Goal: Information Seeking & Learning: Learn about a topic

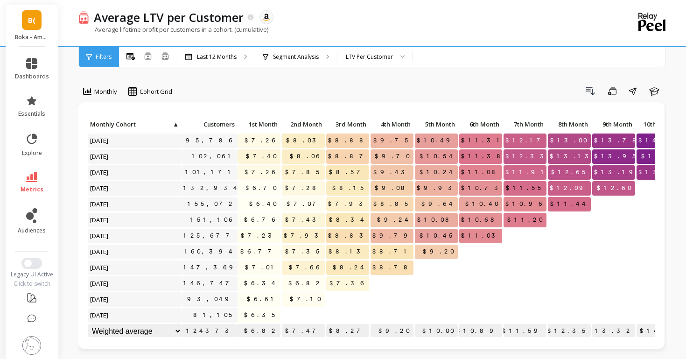
click at [33, 24] on span "B(" at bounding box center [31, 20] width 7 height 11
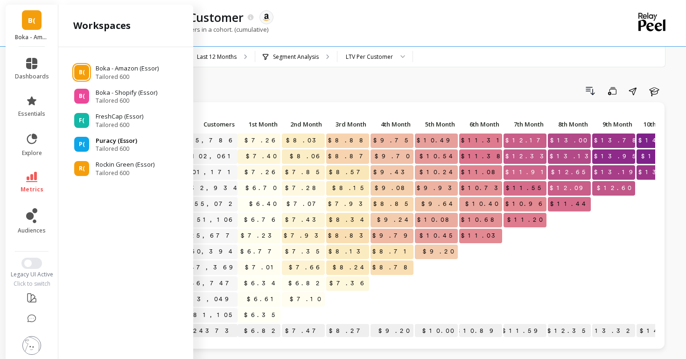
click at [83, 145] on span "P(" at bounding box center [82, 143] width 6 height 7
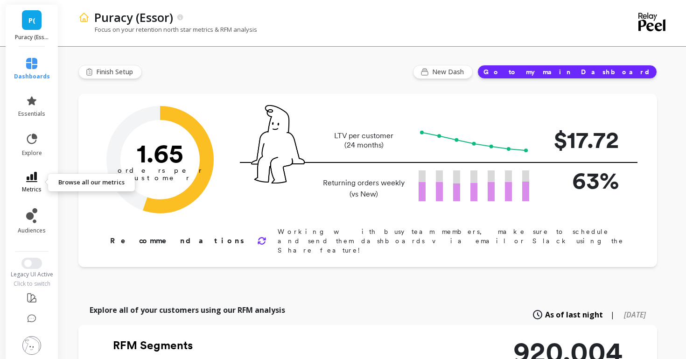
click at [31, 183] on link "metrics" at bounding box center [32, 182] width 36 height 21
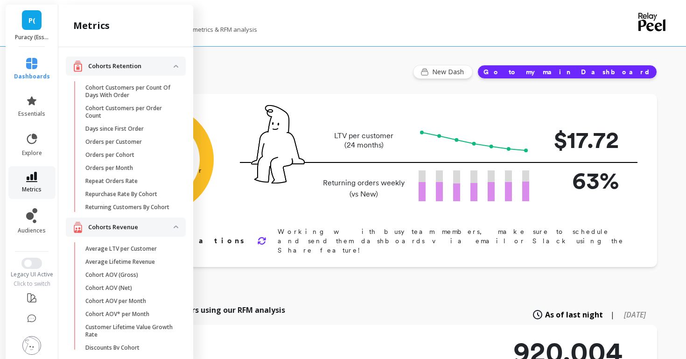
scroll to position [654, 0]
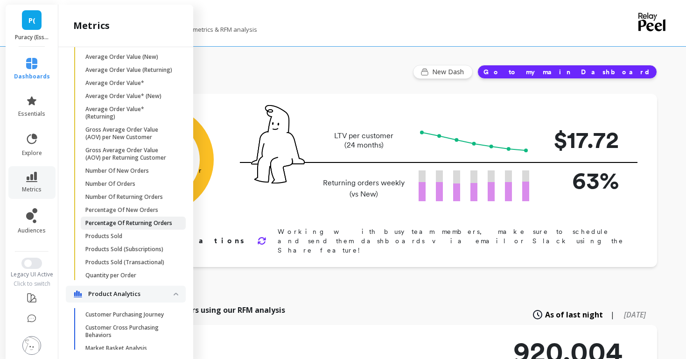
click at [99, 220] on p "Percentage Of Returning Orders" at bounding box center [128, 222] width 87 height 7
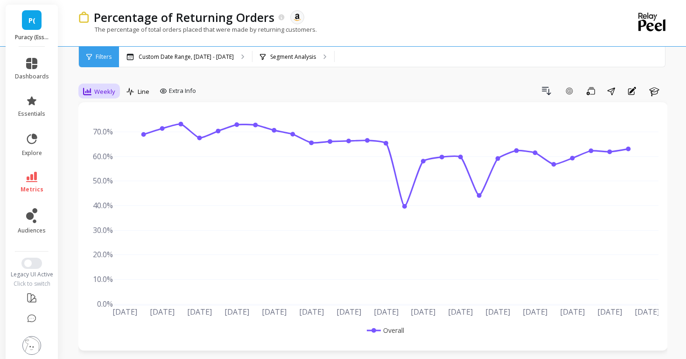
click at [103, 89] on span "Weekly" at bounding box center [104, 91] width 21 height 9
click at [103, 126] on div "Daily" at bounding box center [112, 130] width 53 height 9
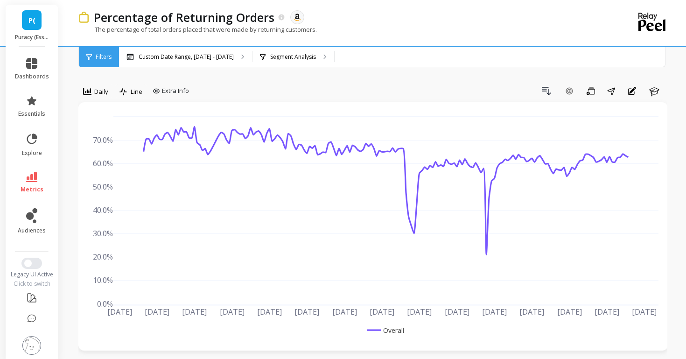
click at [41, 174] on link "metrics" at bounding box center [32, 182] width 34 height 21
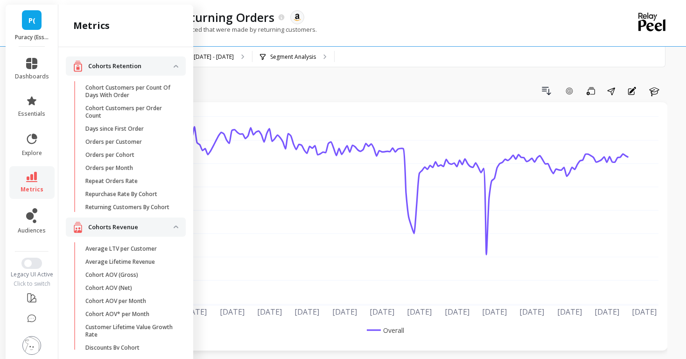
scroll to position [654, 0]
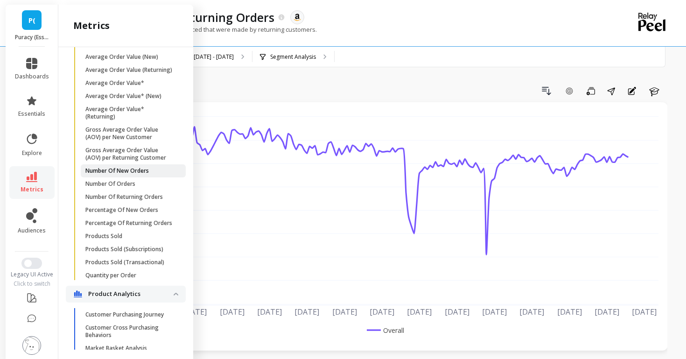
click at [94, 173] on p "Number Of New Orders" at bounding box center [116, 170] width 63 height 7
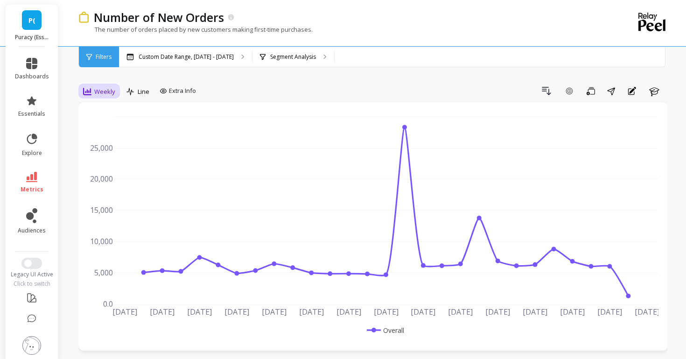
click at [99, 94] on span "Weekly" at bounding box center [104, 91] width 21 height 9
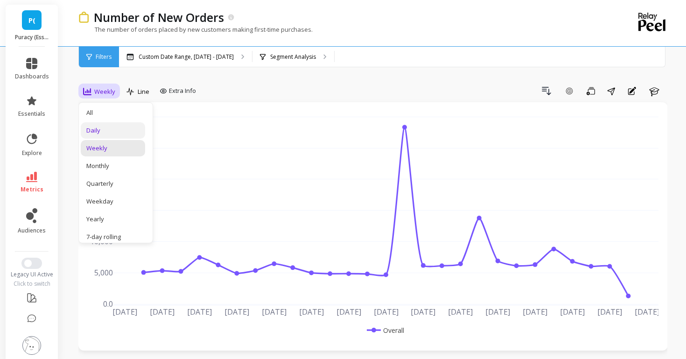
click at [102, 125] on div "Daily" at bounding box center [113, 130] width 64 height 16
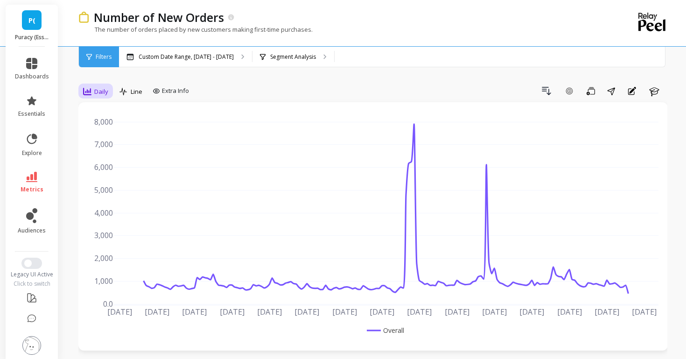
click at [98, 91] on span "Daily" at bounding box center [101, 91] width 14 height 9
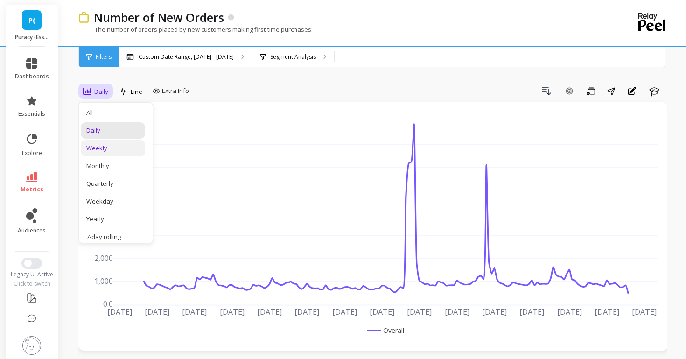
click at [100, 141] on div "Weekly" at bounding box center [113, 148] width 64 height 16
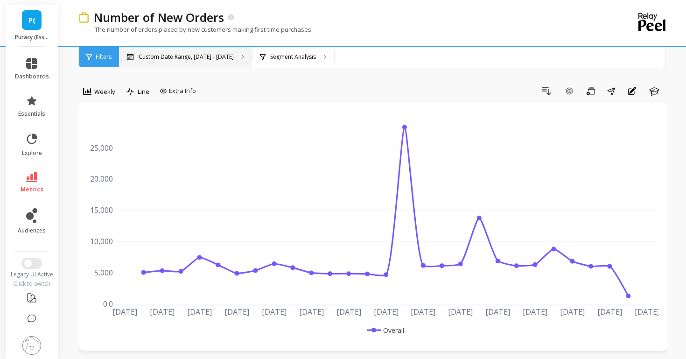
click at [160, 65] on div "Custom Date Range, Apr 1 - Sep 29" at bounding box center [185, 57] width 133 height 21
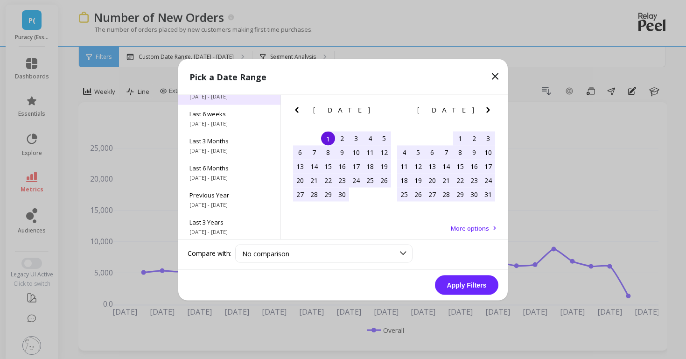
scroll to position [102, 0]
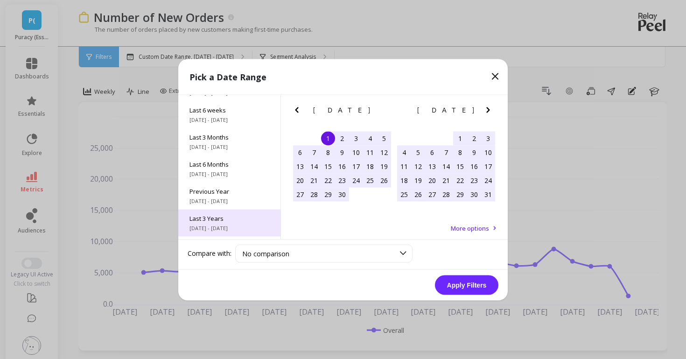
click at [218, 223] on div "Last 3 Years 10/1/2022 - 9/30/2025" at bounding box center [229, 222] width 102 height 27
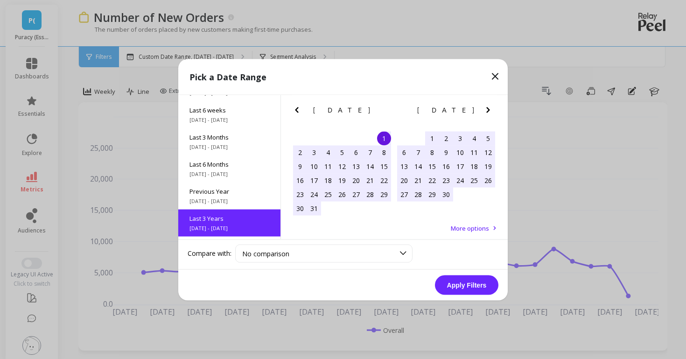
scroll to position [0, 0]
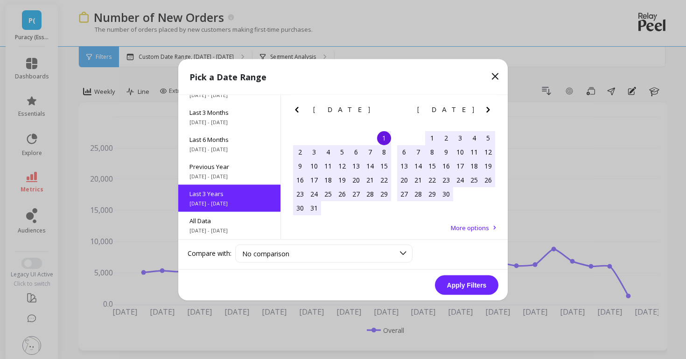
click at [459, 282] on button "Apply Filters" at bounding box center [466, 285] width 63 height 20
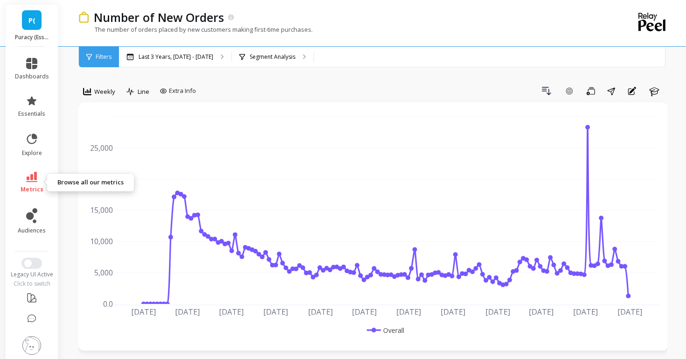
click at [31, 187] on span "metrics" at bounding box center [32, 189] width 23 height 7
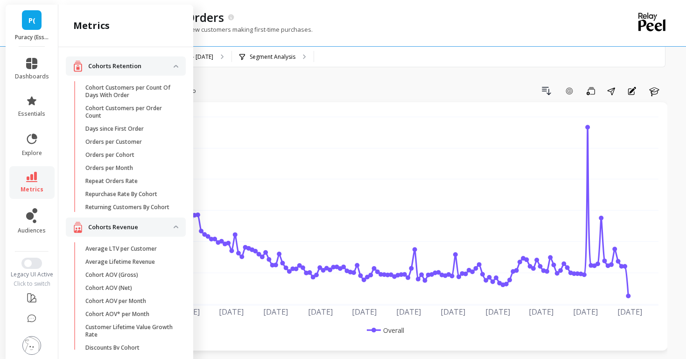
scroll to position [654, 0]
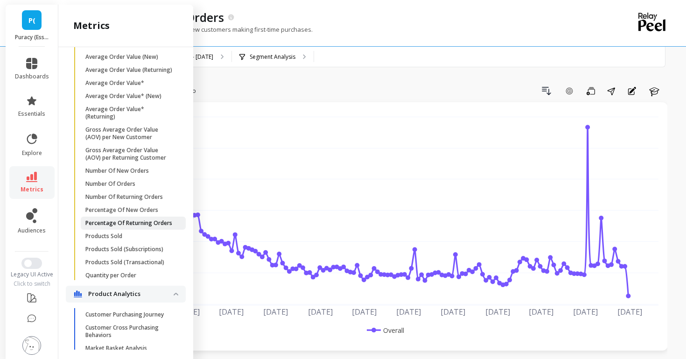
click at [95, 223] on p "Percentage Of Returning Orders" at bounding box center [128, 222] width 87 height 7
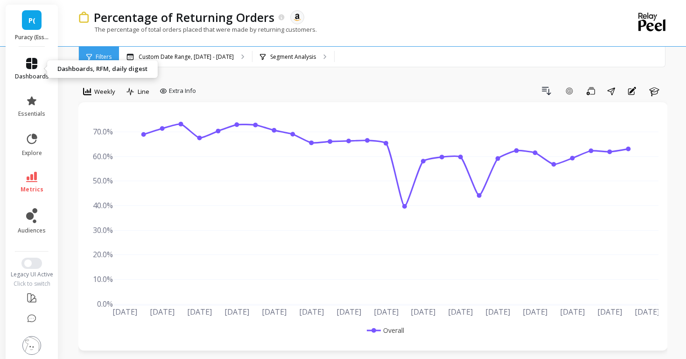
click at [36, 67] on icon at bounding box center [31, 63] width 11 height 11
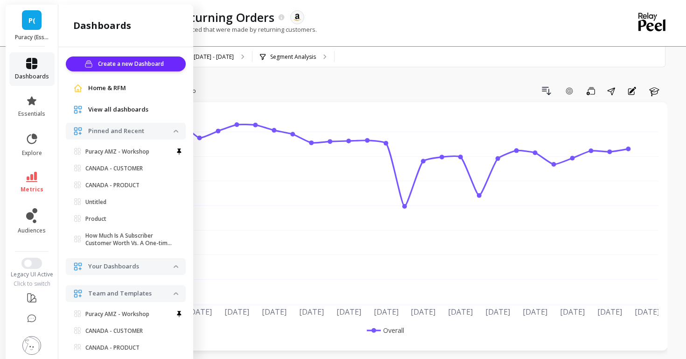
click at [38, 60] on link "dashboards" at bounding box center [32, 69] width 34 height 22
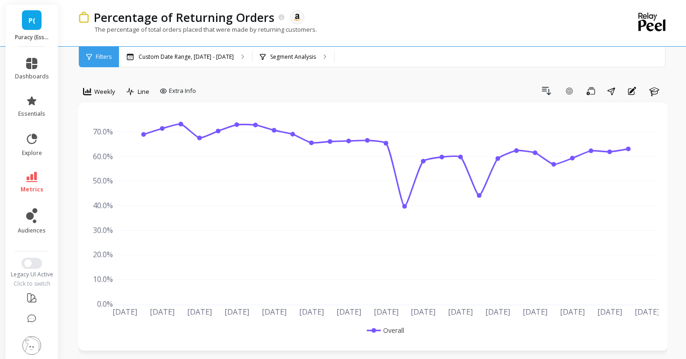
click at [35, 31] on div "P( Puracy (Essor)" at bounding box center [32, 26] width 52 height 42
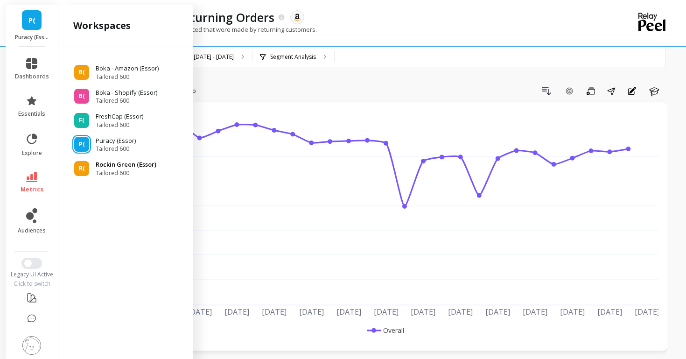
click at [83, 164] on div "R(" at bounding box center [81, 168] width 15 height 15
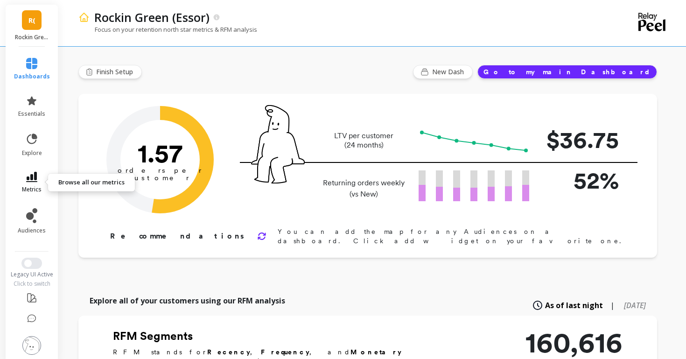
click at [33, 172] on icon at bounding box center [31, 177] width 11 height 10
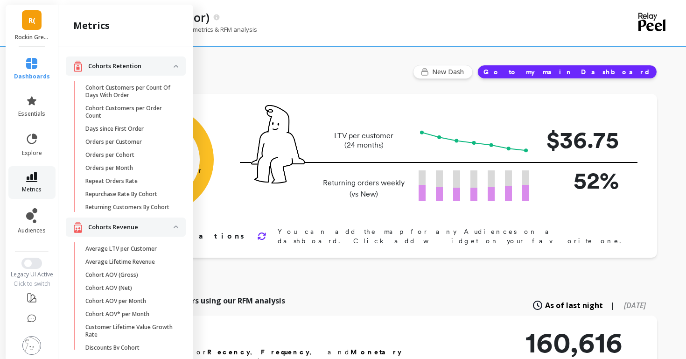
scroll to position [654, 0]
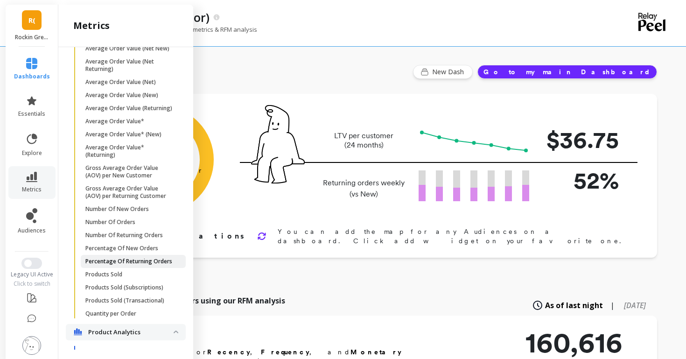
click at [112, 257] on p "Percentage Of Returning Orders" at bounding box center [128, 260] width 87 height 7
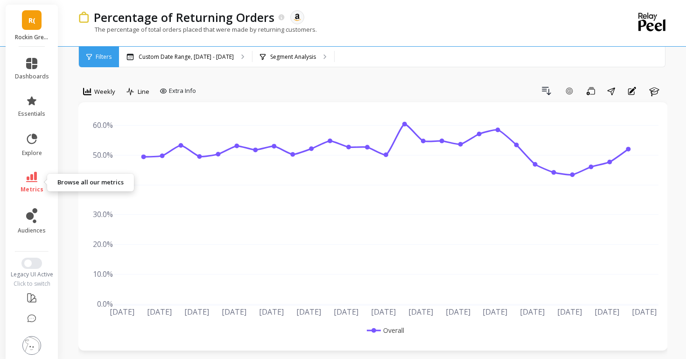
click at [30, 179] on icon at bounding box center [31, 177] width 11 height 10
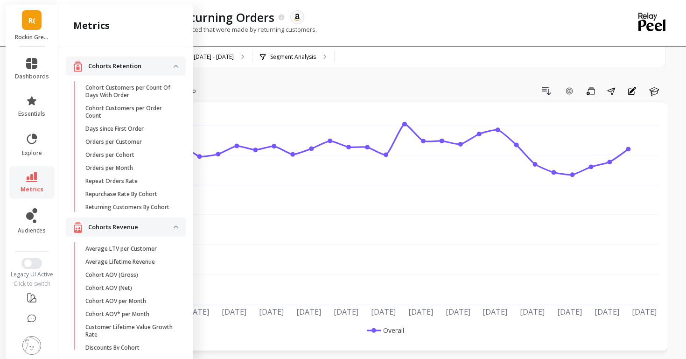
scroll to position [654, 0]
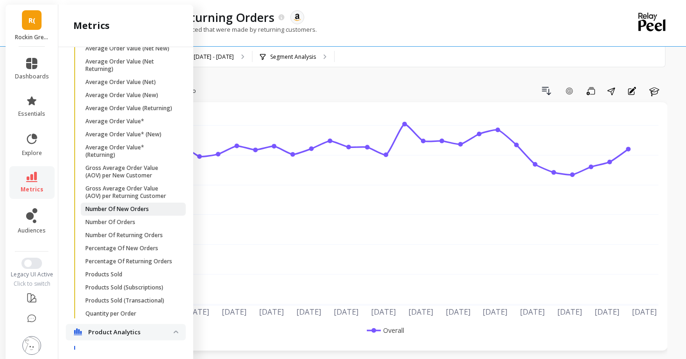
click at [101, 213] on link "Number Of New Orders" at bounding box center [133, 208] width 105 height 13
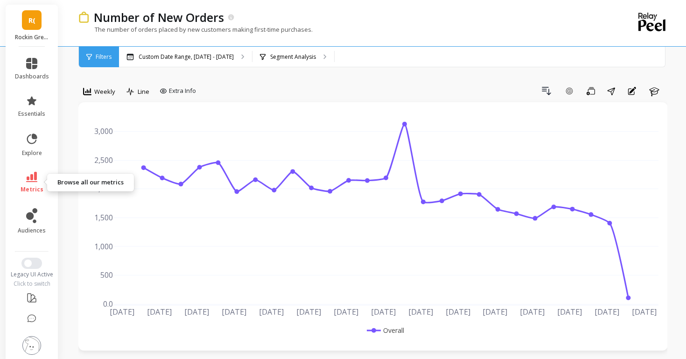
click at [44, 178] on link "metrics" at bounding box center [32, 182] width 34 height 21
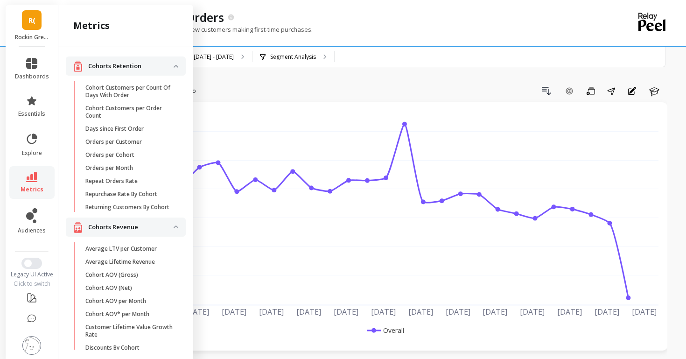
scroll to position [654, 0]
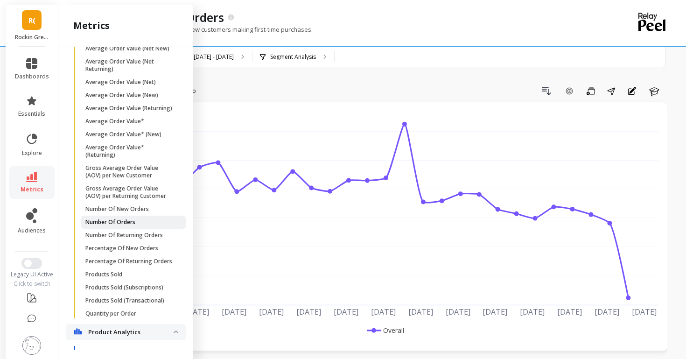
click at [98, 218] on p "Number Of Orders" at bounding box center [110, 221] width 50 height 7
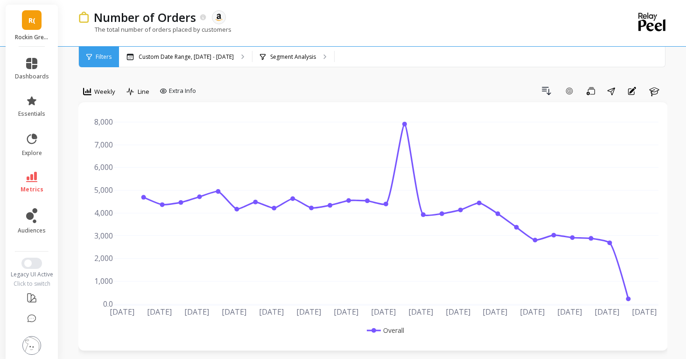
click at [38, 24] on link "R(" at bounding box center [32, 20] width 20 height 20
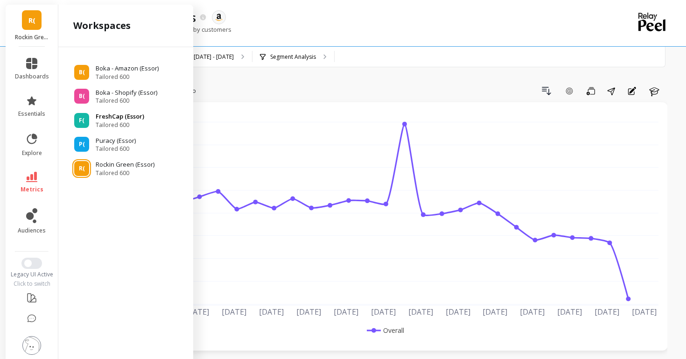
click at [79, 122] on span "F(" at bounding box center [82, 120] width 6 height 7
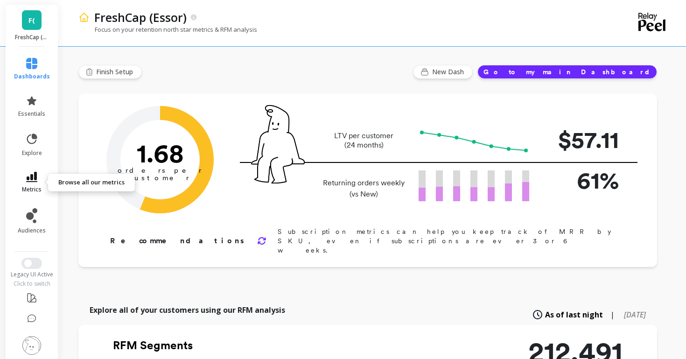
click at [43, 178] on link "metrics" at bounding box center [32, 182] width 36 height 21
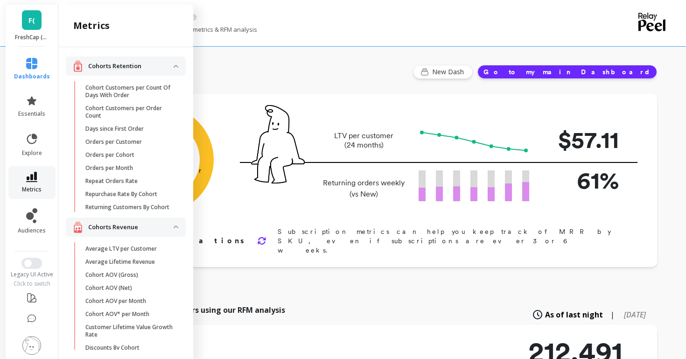
scroll to position [654, 0]
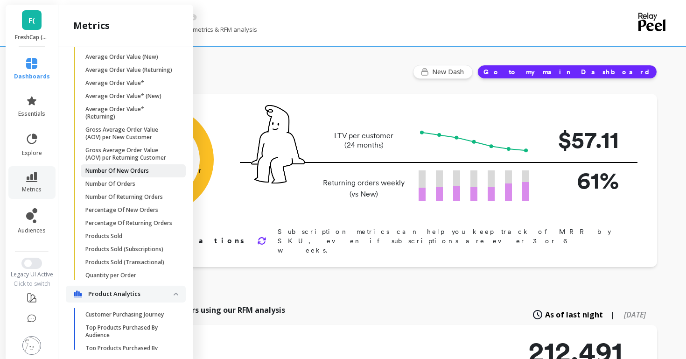
click at [98, 174] on p "Number Of New Orders" at bounding box center [116, 170] width 63 height 7
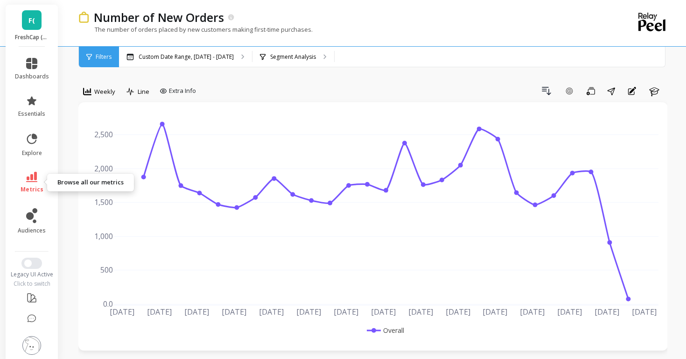
click at [27, 178] on icon at bounding box center [31, 177] width 11 height 10
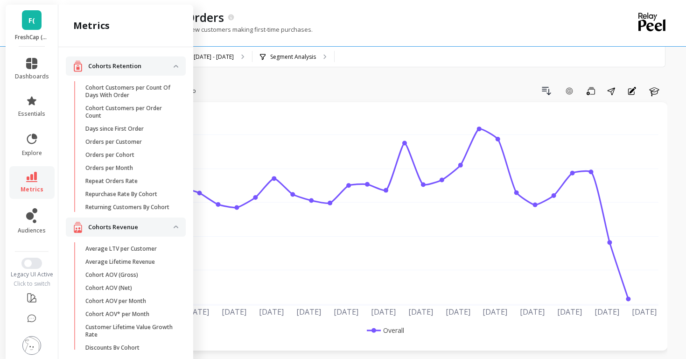
scroll to position [654, 0]
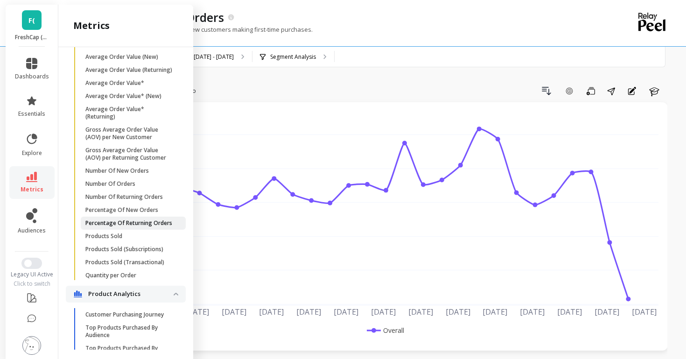
click at [103, 220] on p "Percentage Of Returning Orders" at bounding box center [128, 222] width 87 height 7
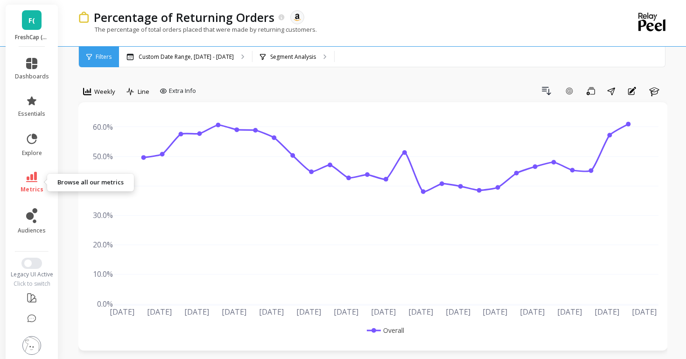
click at [25, 176] on link "metrics" at bounding box center [32, 182] width 34 height 21
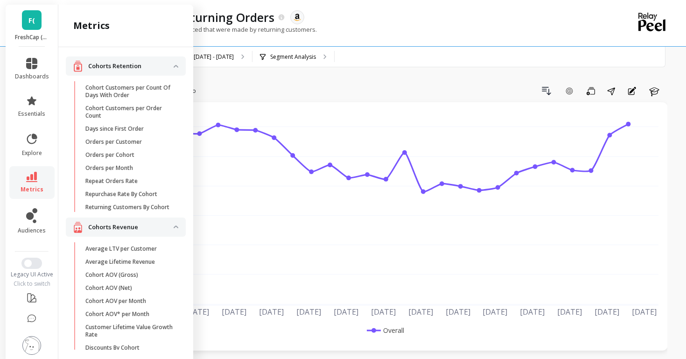
scroll to position [654, 0]
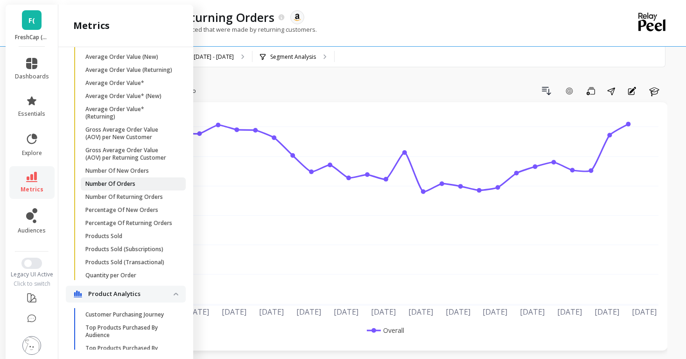
click at [97, 186] on p "Number Of Orders" at bounding box center [110, 183] width 50 height 7
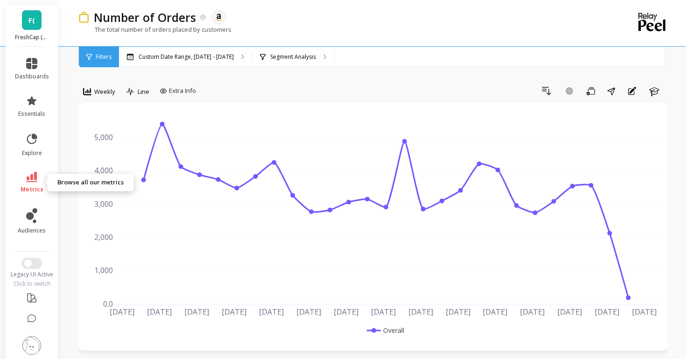
click at [41, 181] on link "metrics" at bounding box center [32, 182] width 34 height 21
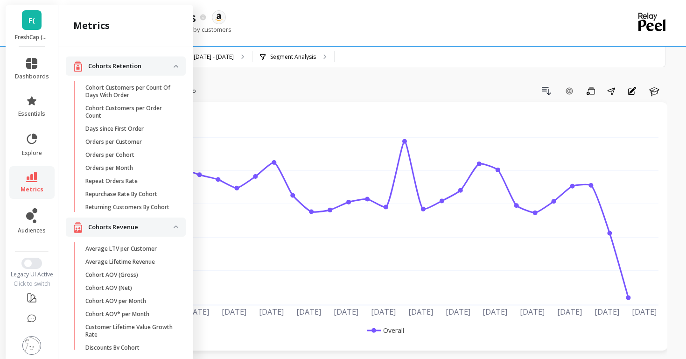
scroll to position [654, 0]
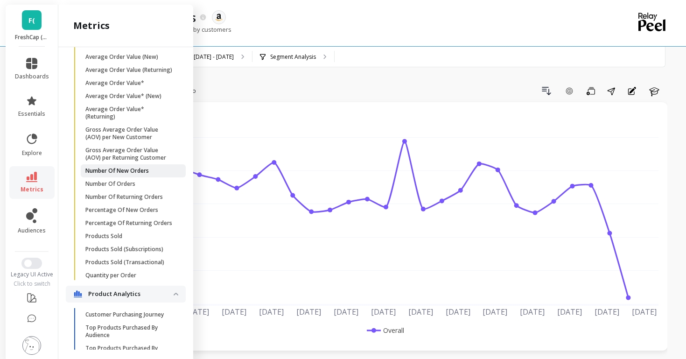
click at [115, 170] on p "Number Of New Orders" at bounding box center [116, 170] width 63 height 7
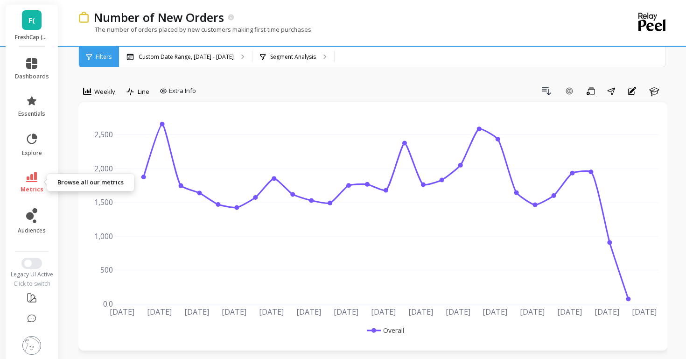
click at [20, 182] on link "metrics" at bounding box center [32, 182] width 34 height 21
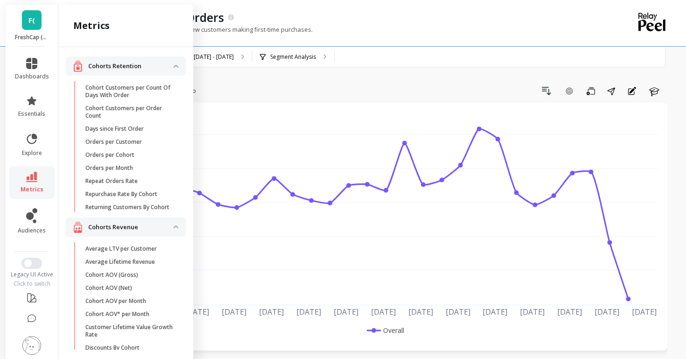
scroll to position [654, 0]
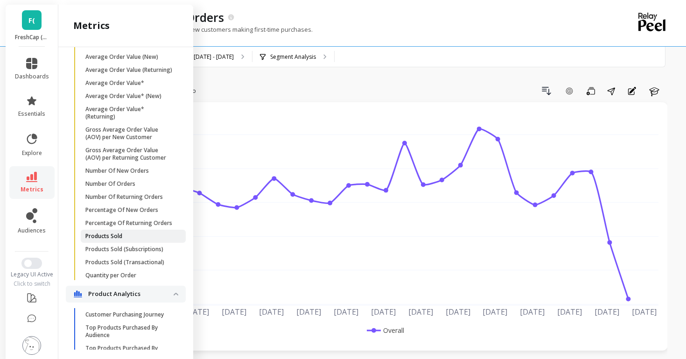
click at [100, 237] on p "Products Sold" at bounding box center [103, 235] width 37 height 7
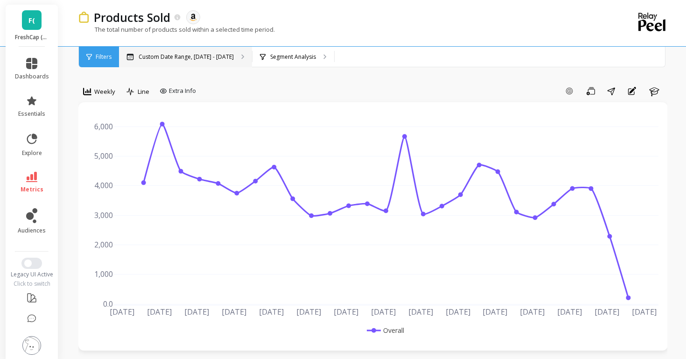
click at [187, 59] on p "Custom Date Range, Apr 1 - Sep 29" at bounding box center [186, 56] width 95 height 7
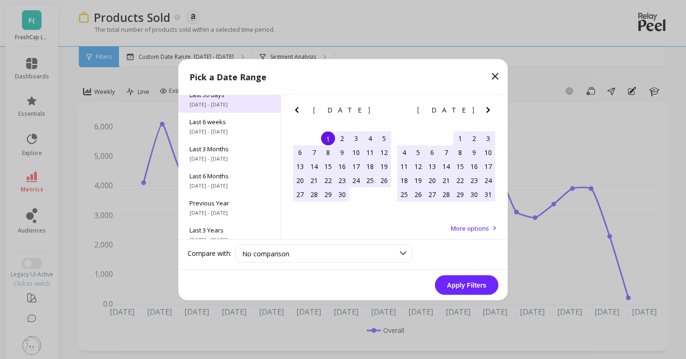
scroll to position [126, 0]
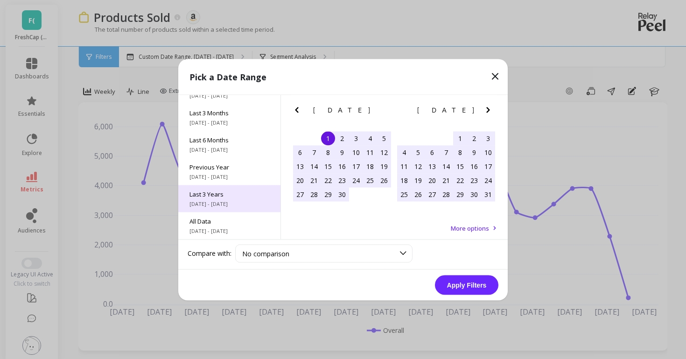
click at [215, 203] on span "10/1/2022 - 9/30/2025" at bounding box center [229, 203] width 80 height 7
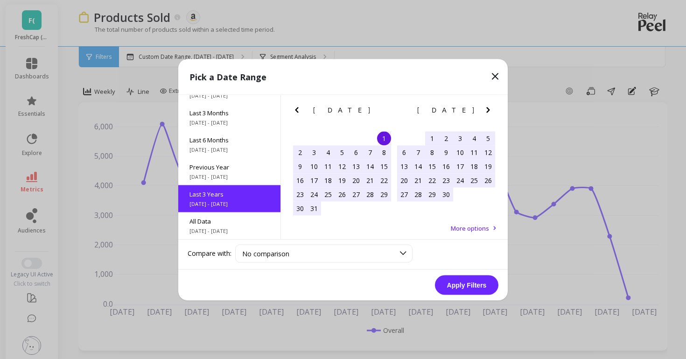
scroll to position [0, 0]
click at [447, 282] on button "Apply Filters" at bounding box center [466, 285] width 63 height 20
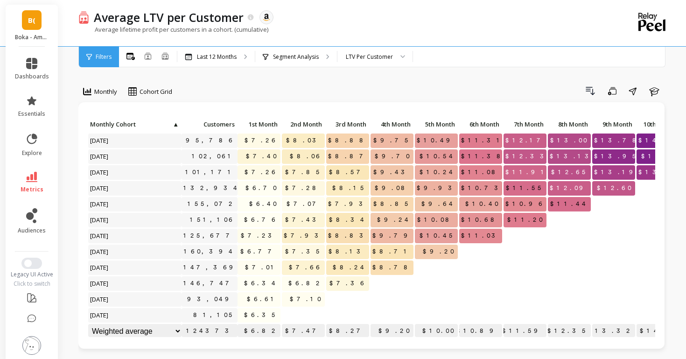
click at [28, 169] on li "metrics" at bounding box center [31, 182] width 45 height 33
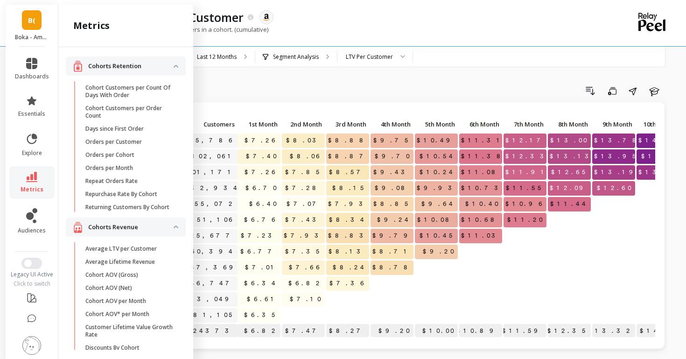
scroll to position [654, 0]
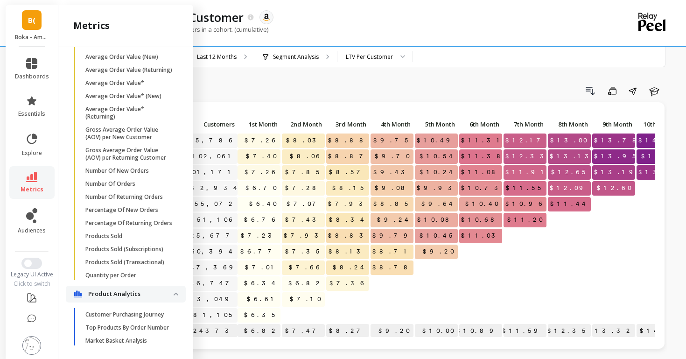
click at [28, 169] on li "metrics" at bounding box center [31, 182] width 45 height 33
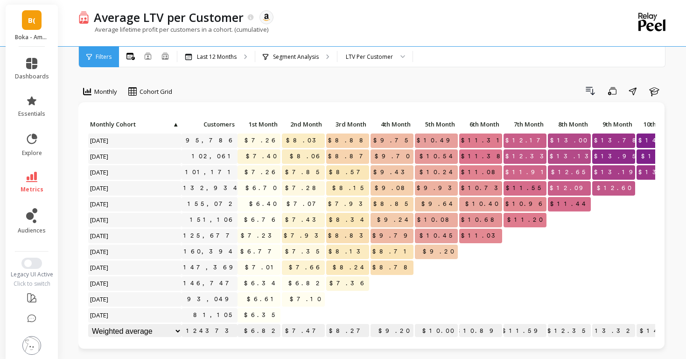
scroll to position [0, 0]
click at [25, 10] on div "B( Boka - Amazon (Essor)" at bounding box center [32, 26] width 52 height 42
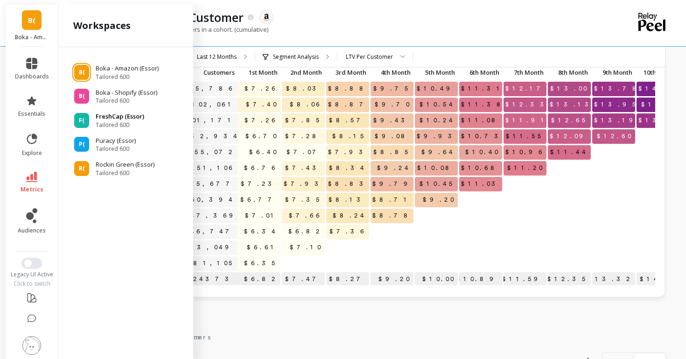
scroll to position [42, 0]
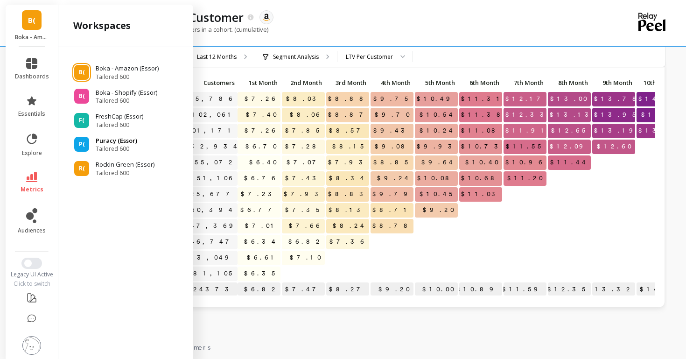
click at [107, 146] on span "Tailored 600" at bounding box center [117, 148] width 42 height 7
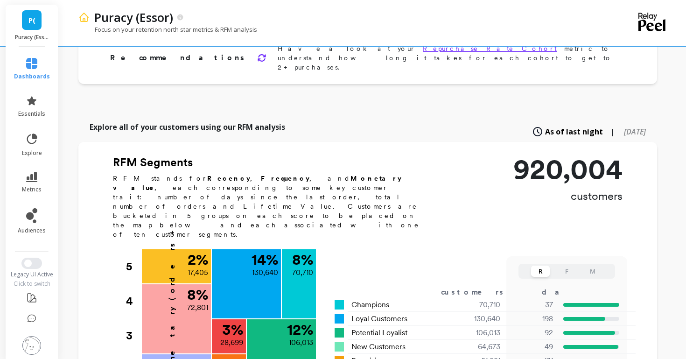
scroll to position [152, 0]
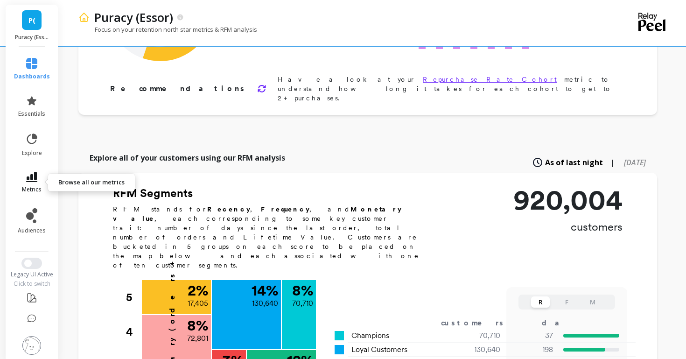
click at [38, 174] on link "metrics" at bounding box center [32, 182] width 36 height 21
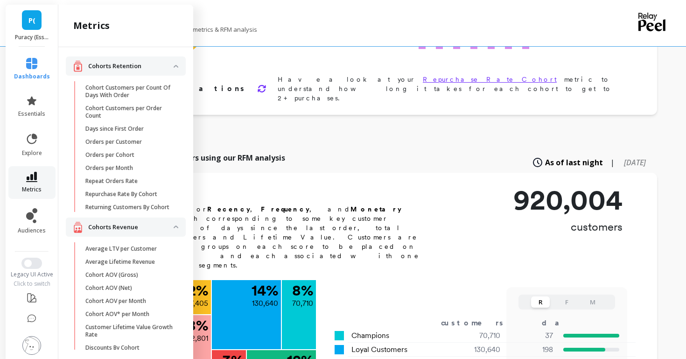
scroll to position [654, 0]
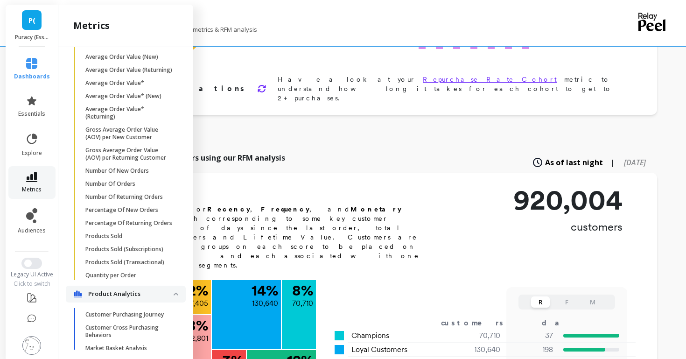
click at [38, 173] on link "metrics" at bounding box center [32, 182] width 36 height 21
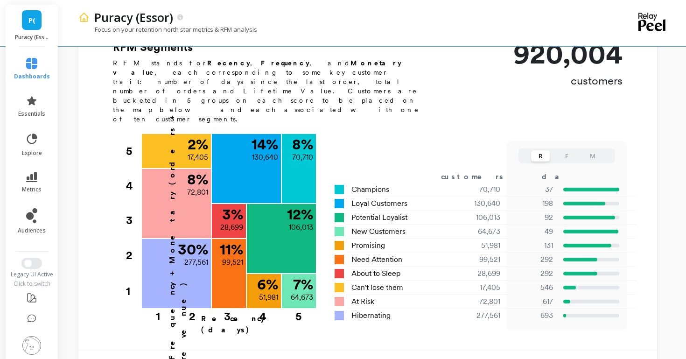
scroll to position [301, 0]
